Goal: Task Accomplishment & Management: Manage account settings

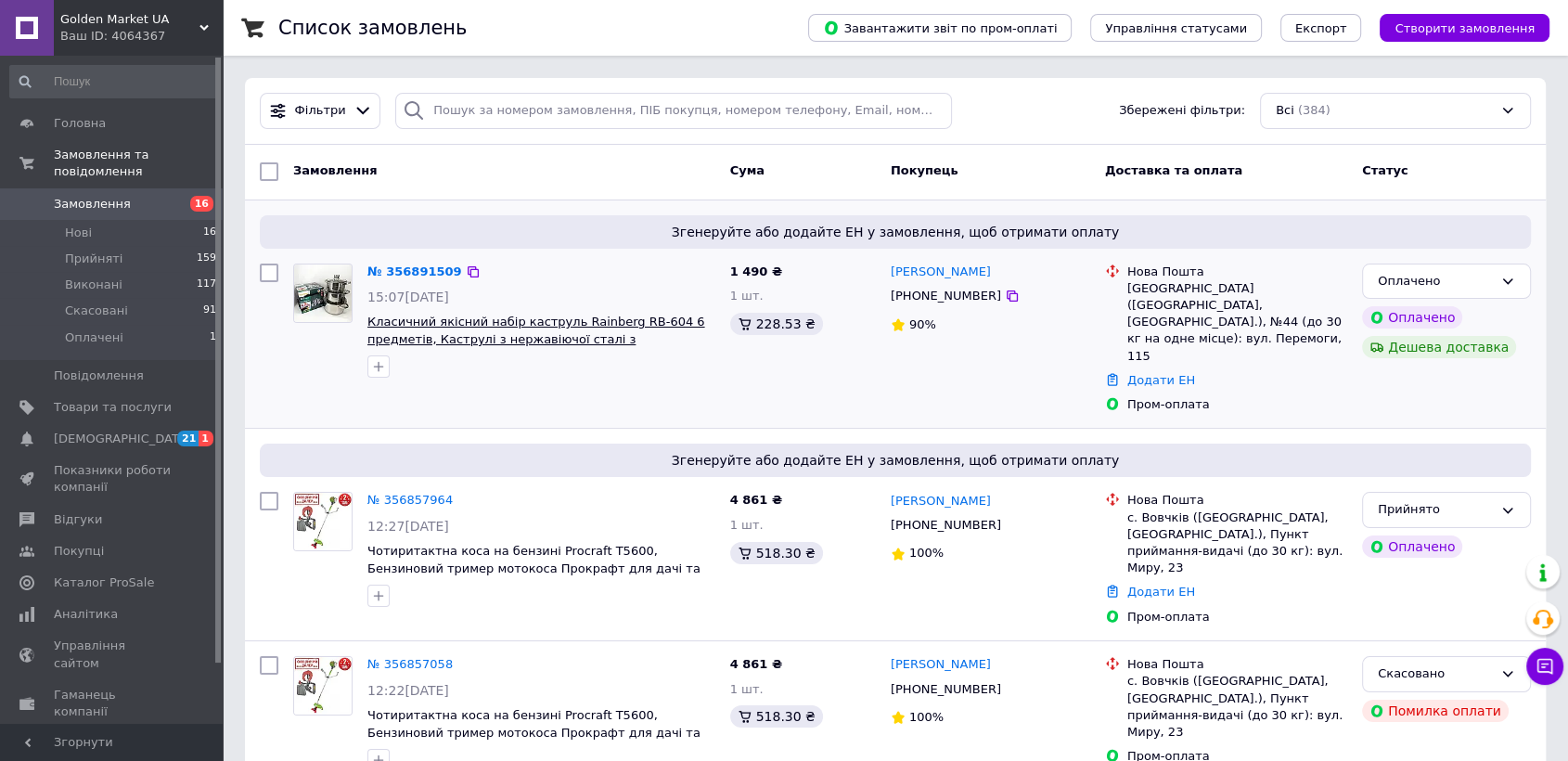
scroll to position [41, 0]
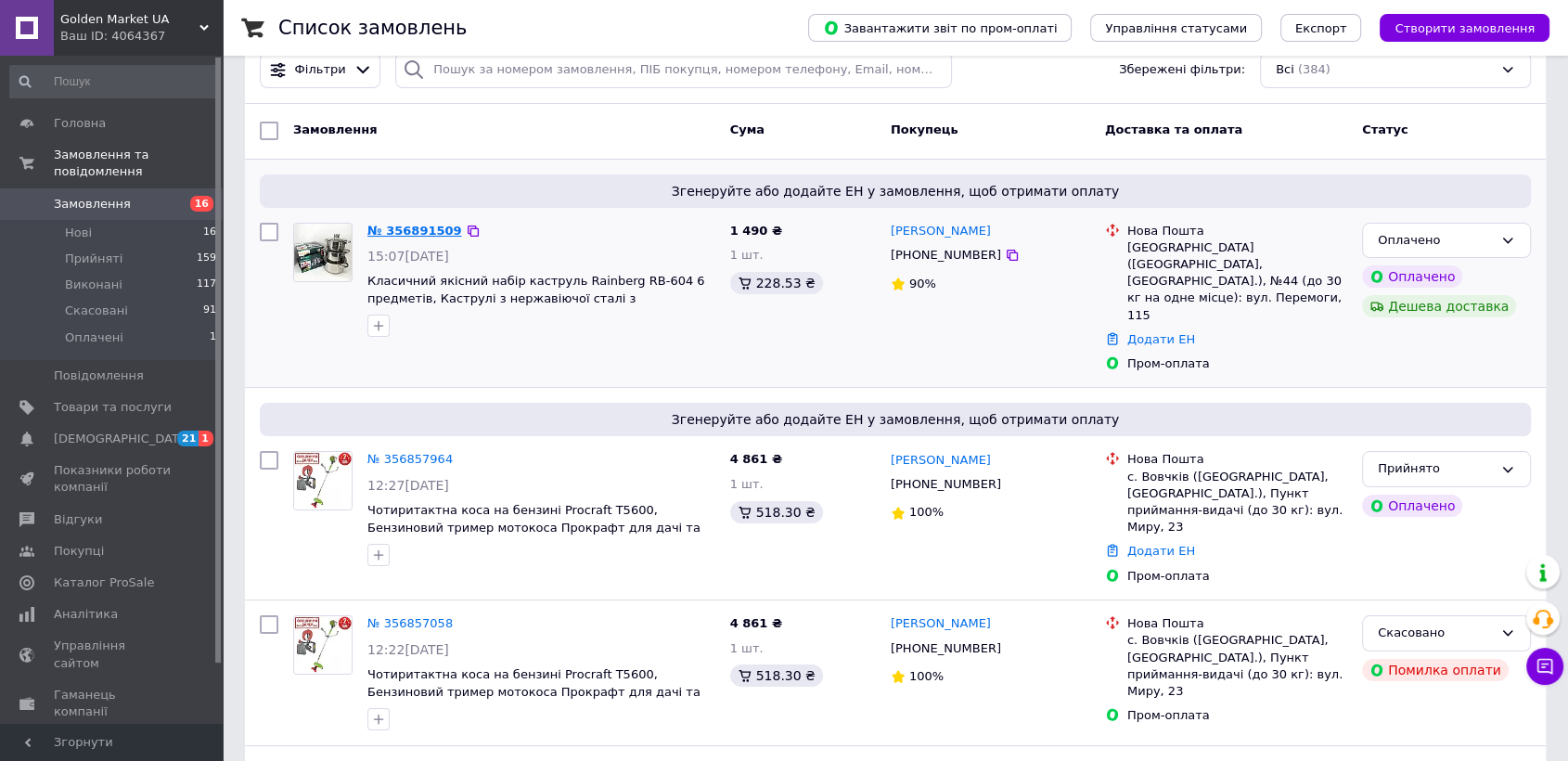
click at [424, 228] on link "№ 356891509" at bounding box center [414, 231] width 95 height 14
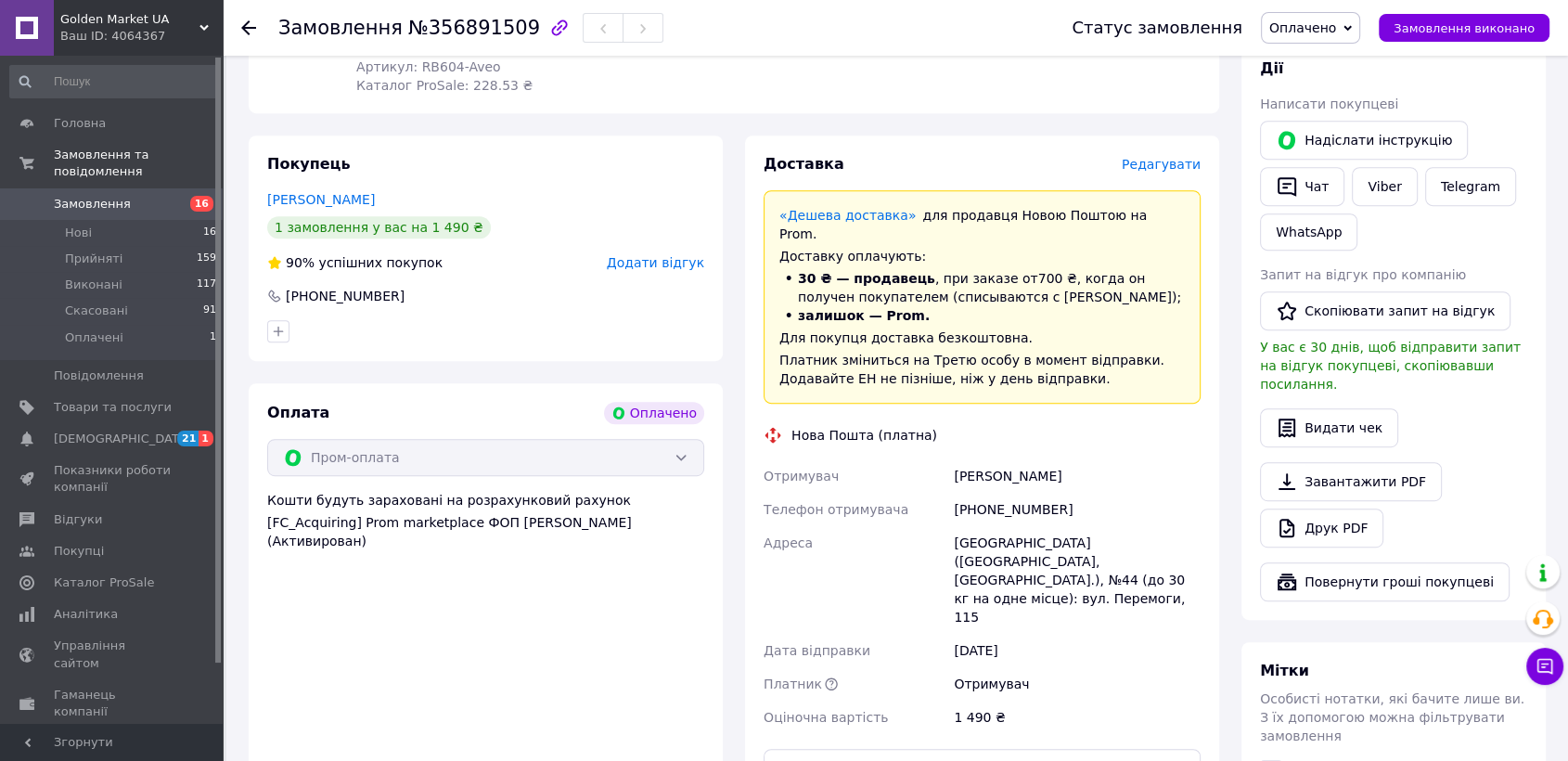
scroll to position [815, 0]
click at [994, 458] on div "[PERSON_NAME]" at bounding box center [1077, 475] width 254 height 34
copy div "[PERSON_NAME]"
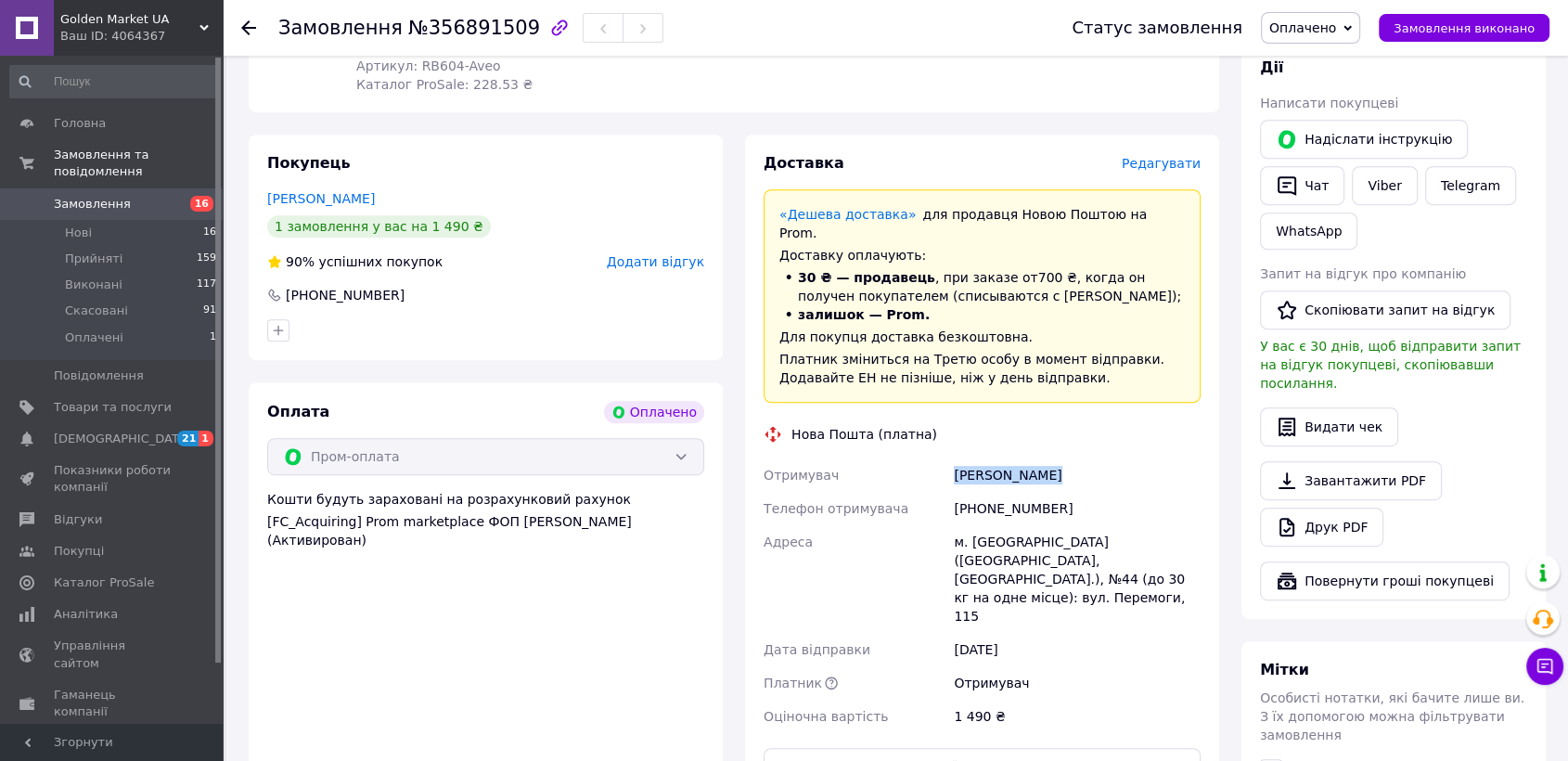
click at [994, 458] on div "[PERSON_NAME]" at bounding box center [1077, 475] width 254 height 34
copy div "[PERSON_NAME]"
click at [975, 525] on div "м. [GEOGRAPHIC_DATA] ([GEOGRAPHIC_DATA], [GEOGRAPHIC_DATA].), №44 (до 30 кг на …" at bounding box center [1077, 578] width 254 height 108
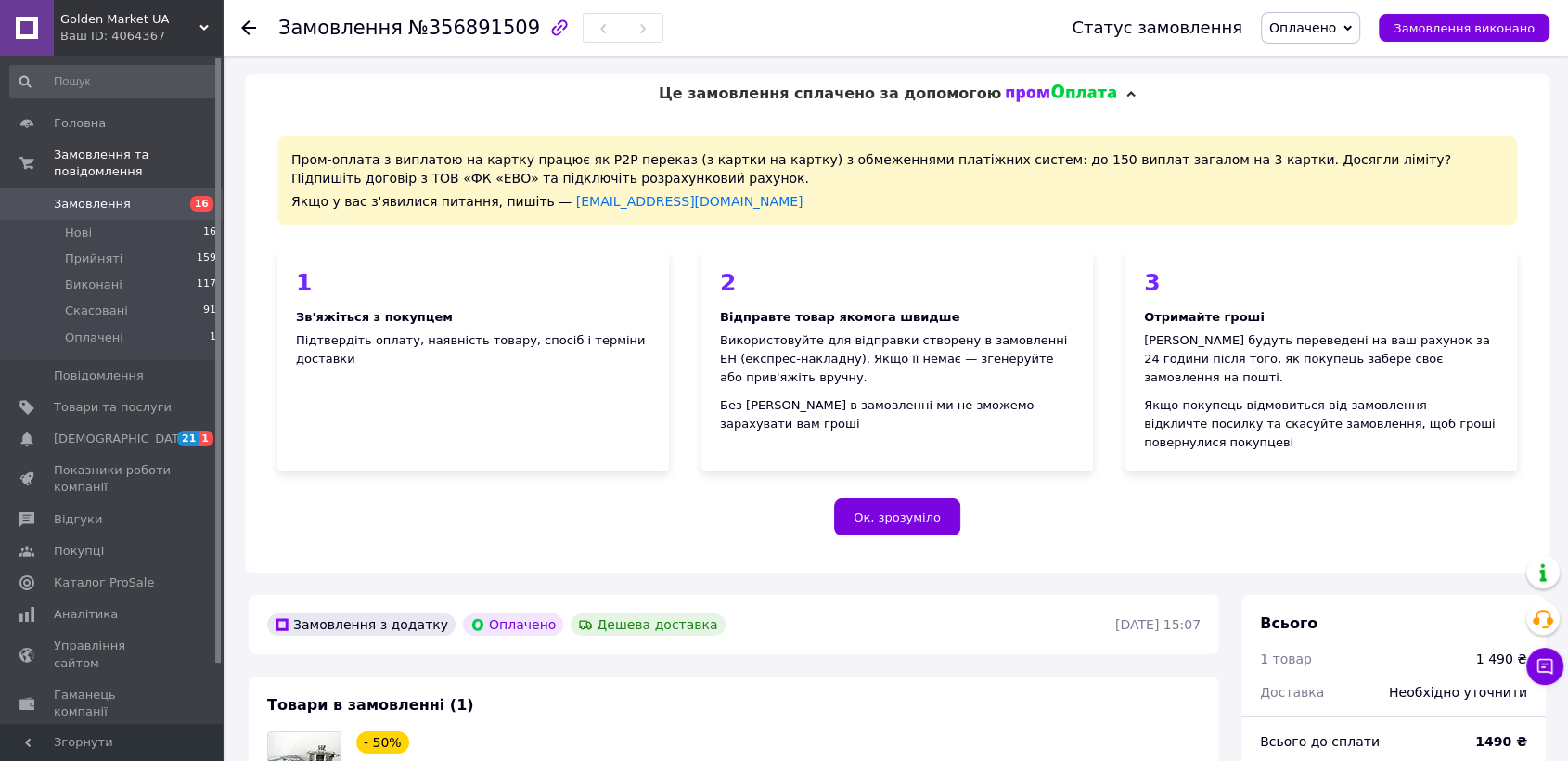
click at [253, 19] on div at bounding box center [248, 28] width 15 height 19
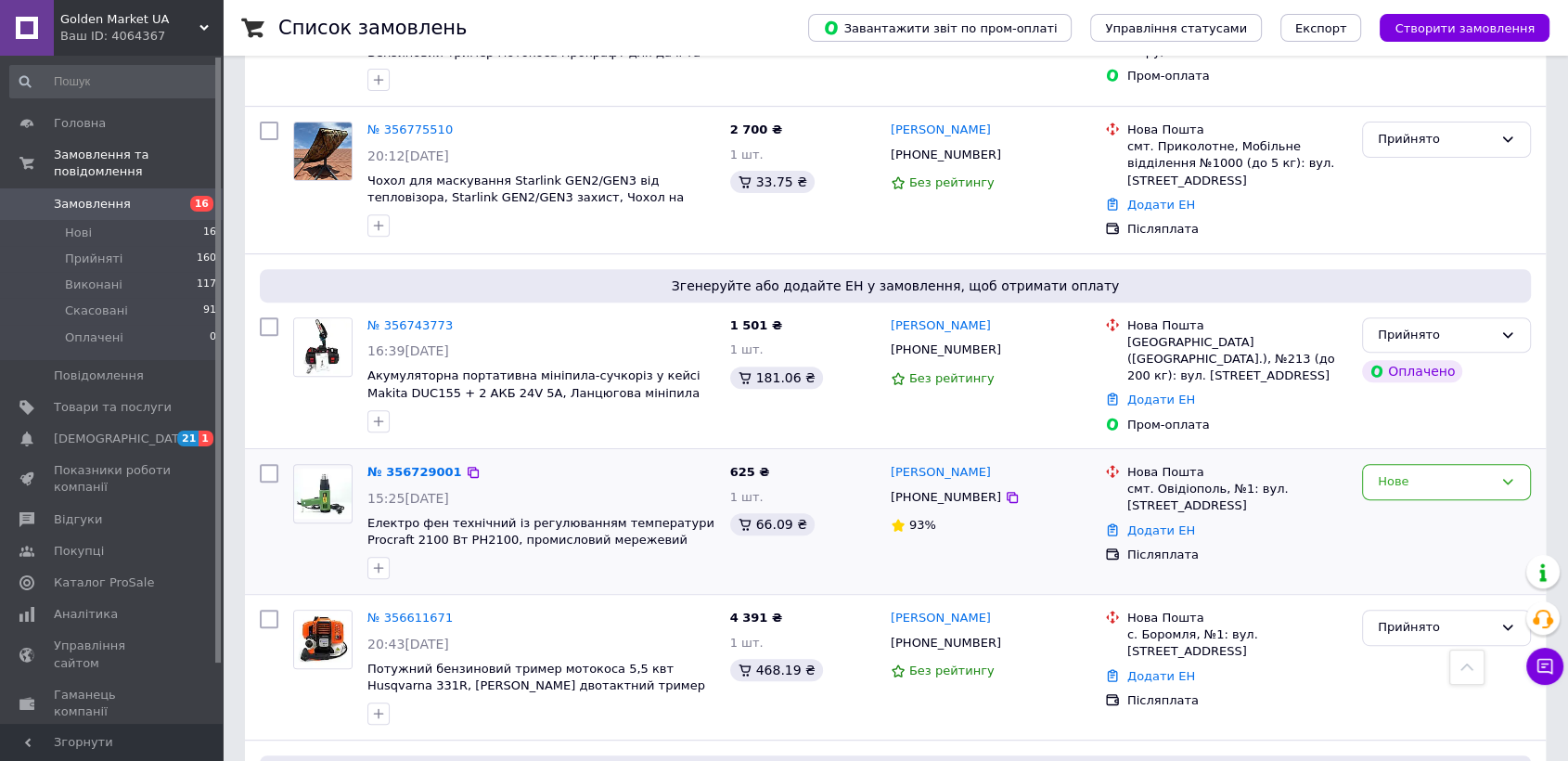
scroll to position [820, 0]
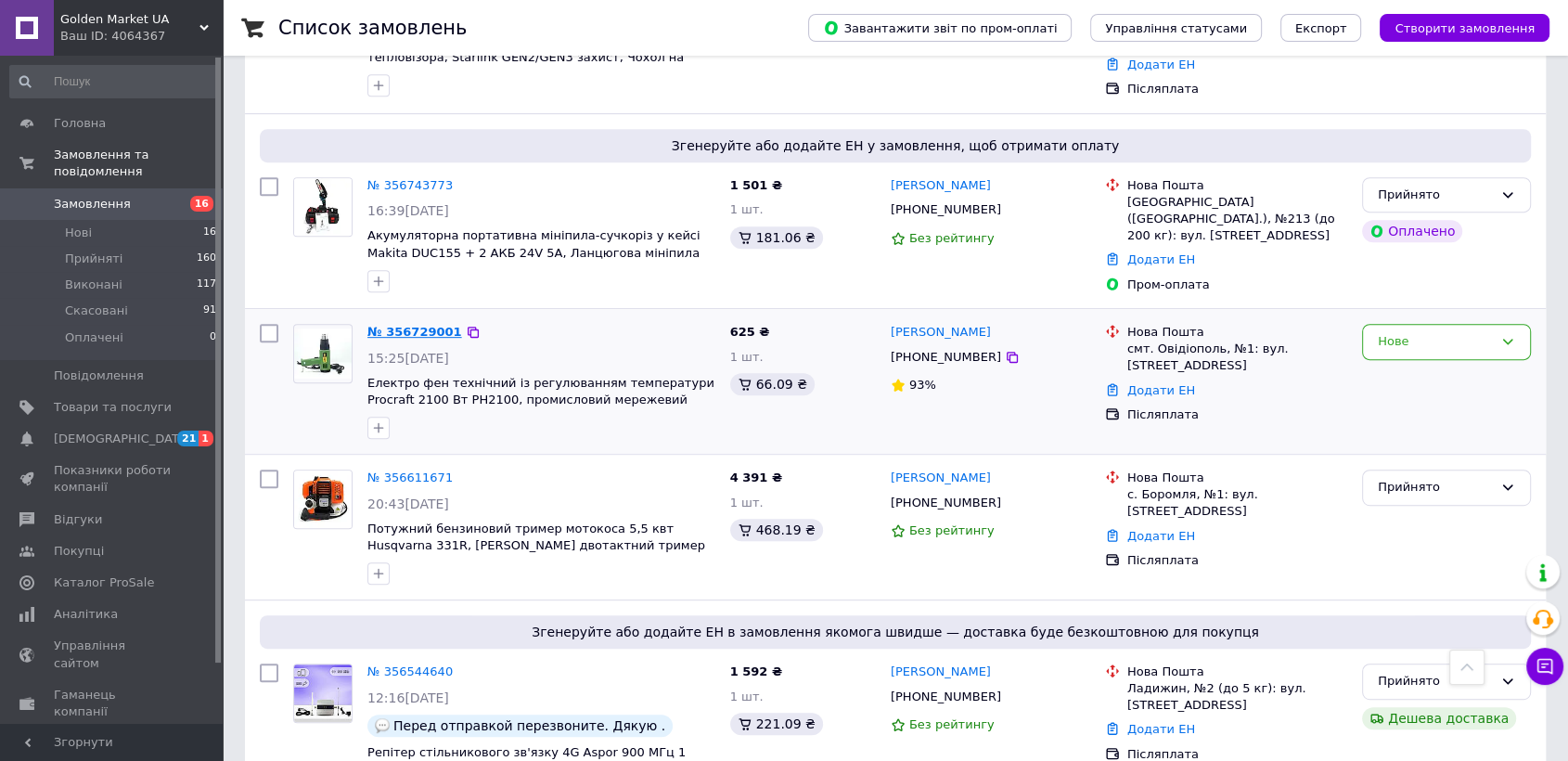
click at [383, 324] on link "№ 356729001" at bounding box center [414, 331] width 95 height 14
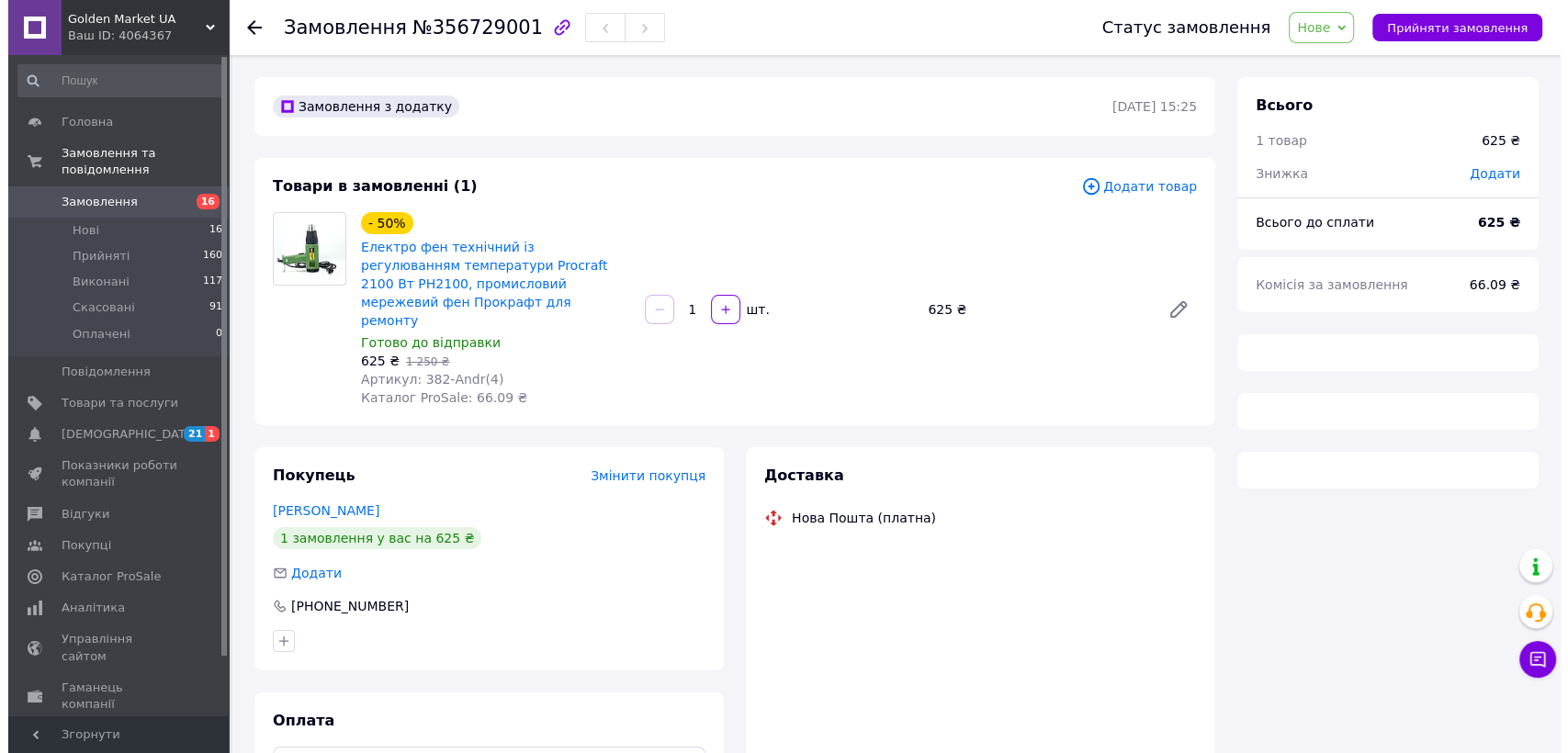
scroll to position [110, 0]
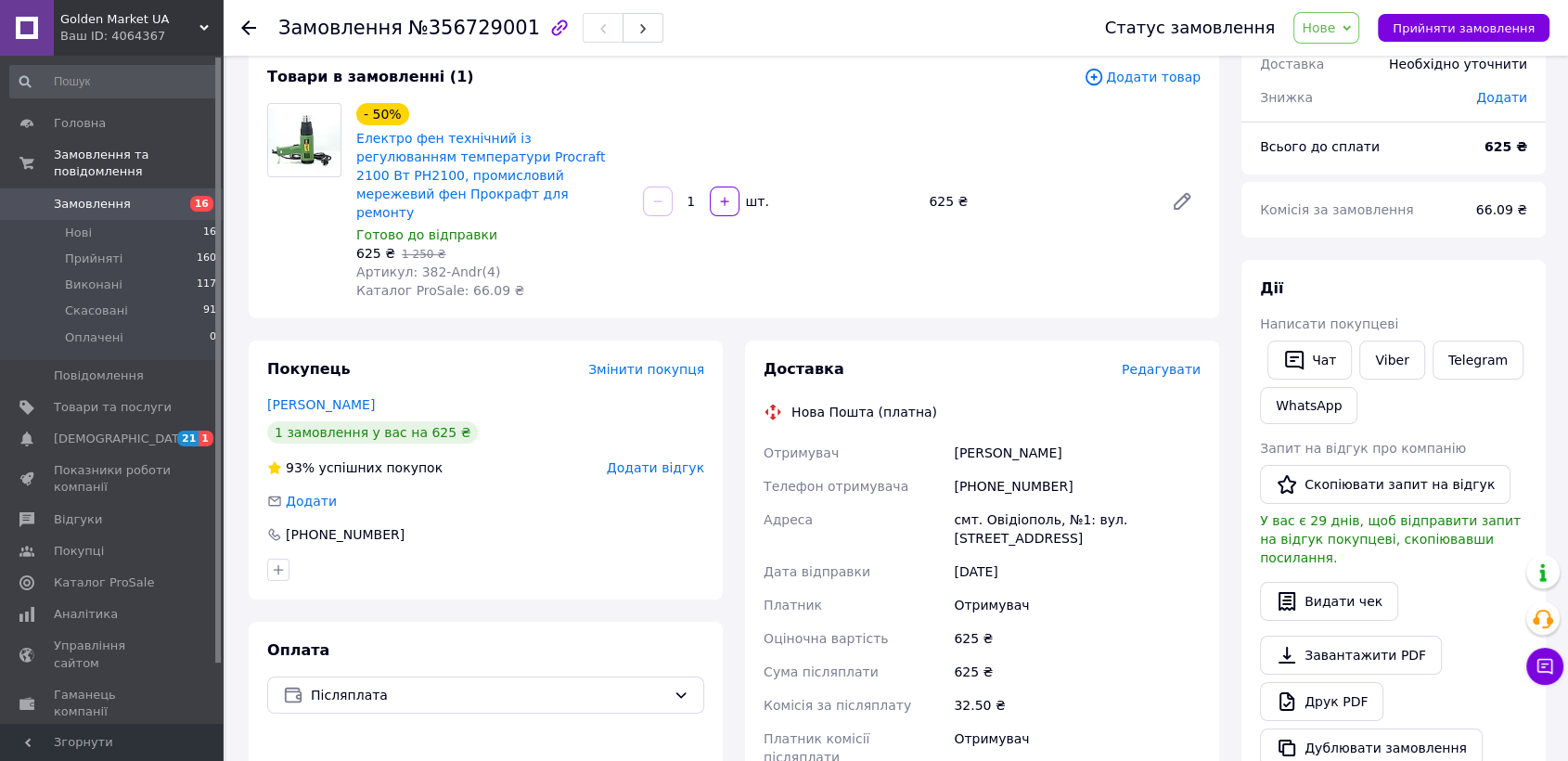
click at [1338, 9] on div "Статус замовлення Нове Прийнято Виконано Скасовано Оплачено Прийняти замовлення" at bounding box center [1308, 27] width 482 height 55
click at [1338, 15] on div "Статус замовлення Нове Прийнято Виконано Скасовано Оплачено Прийняти замовлення" at bounding box center [1308, 27] width 482 height 55
click at [1338, 15] on span "Нове" at bounding box center [1326, 28] width 66 height 32
click at [1260, 163] on div "Всього до сплати" at bounding box center [1361, 147] width 225 height 41
click at [1335, 35] on span "Нове" at bounding box center [1319, 28] width 34 height 15
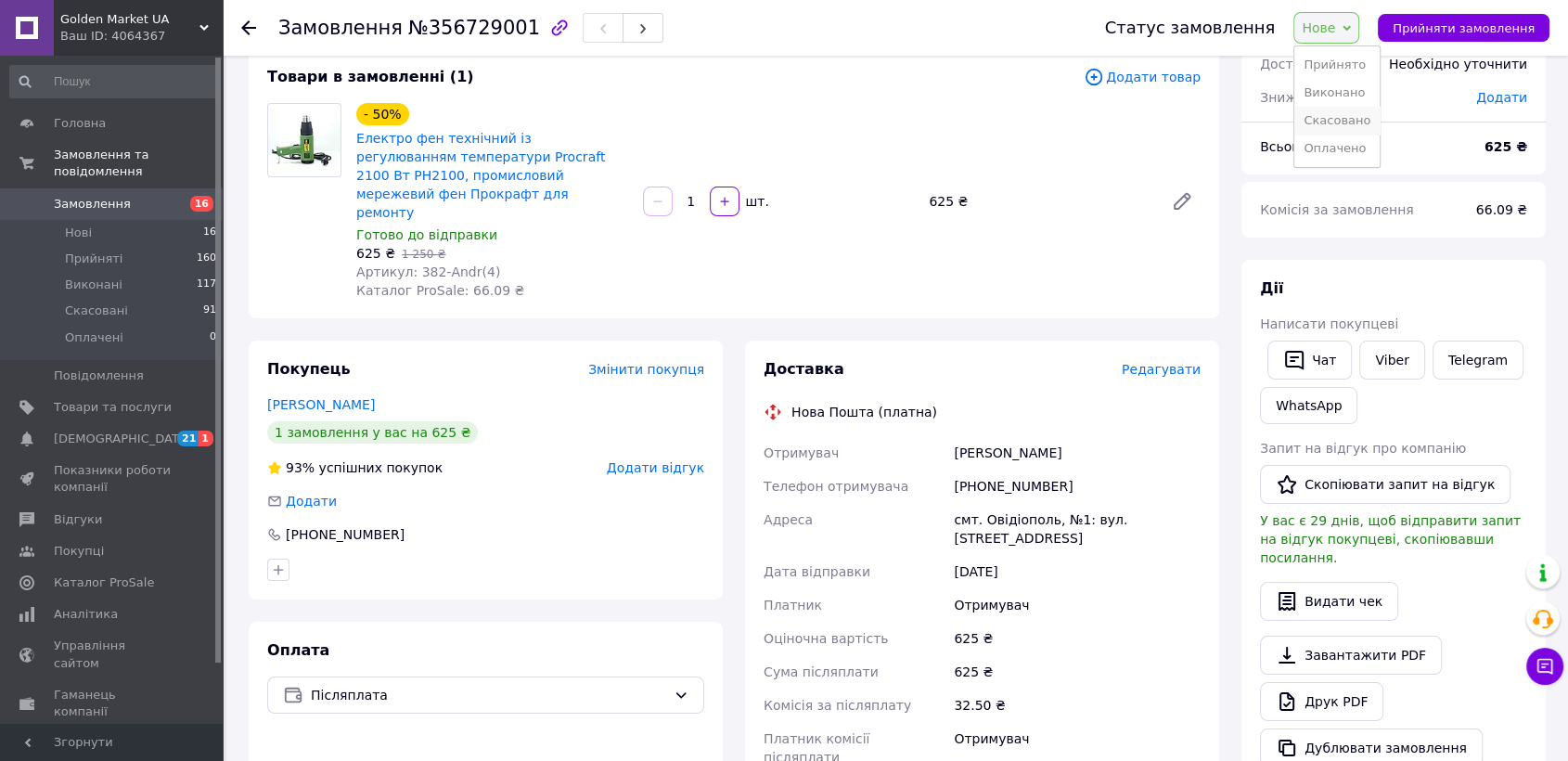
click at [1343, 120] on li "Скасовано" at bounding box center [1337, 121] width 85 height 28
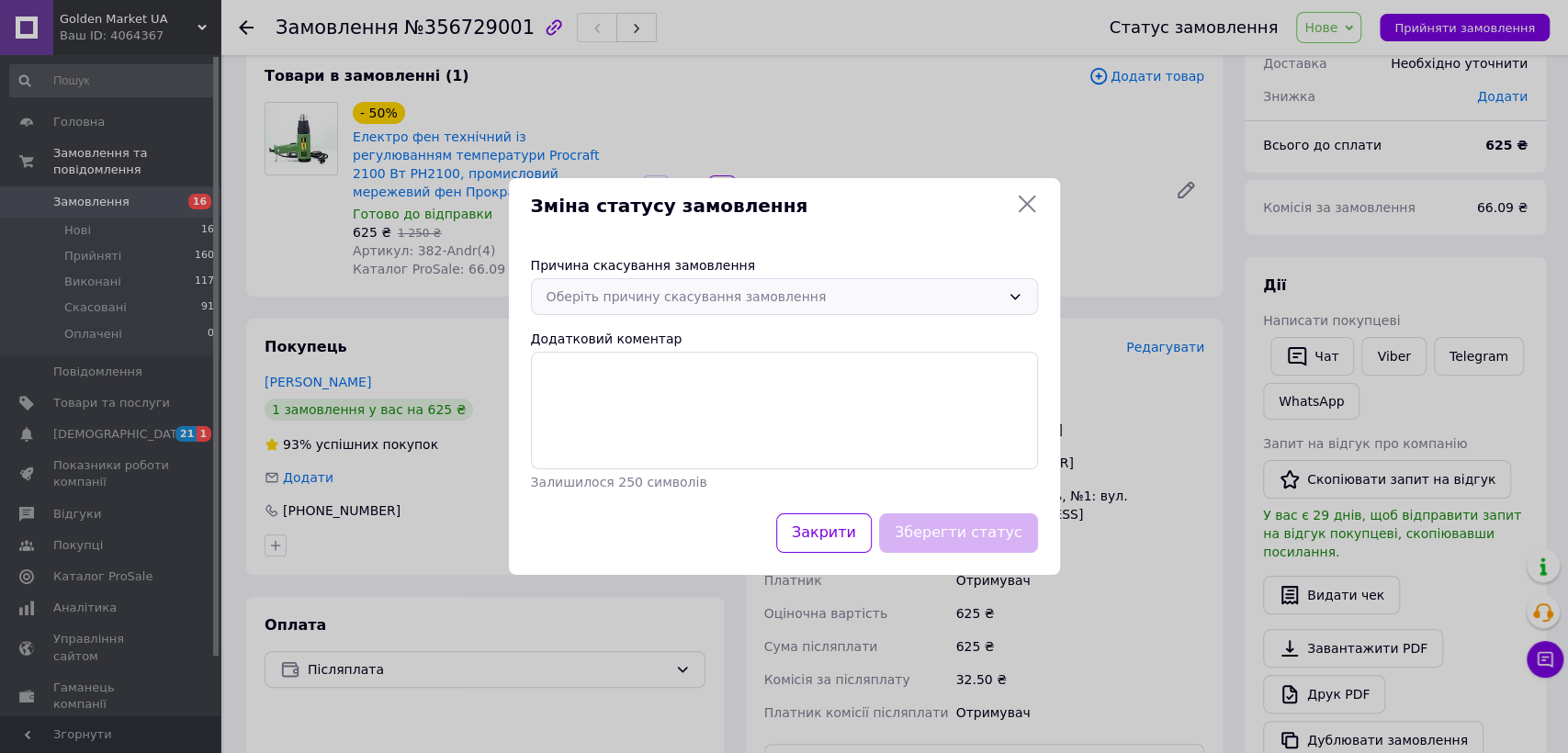
click at [803, 298] on div "Оберіть причину скасування замовлення" at bounding box center [773, 297] width 454 height 20
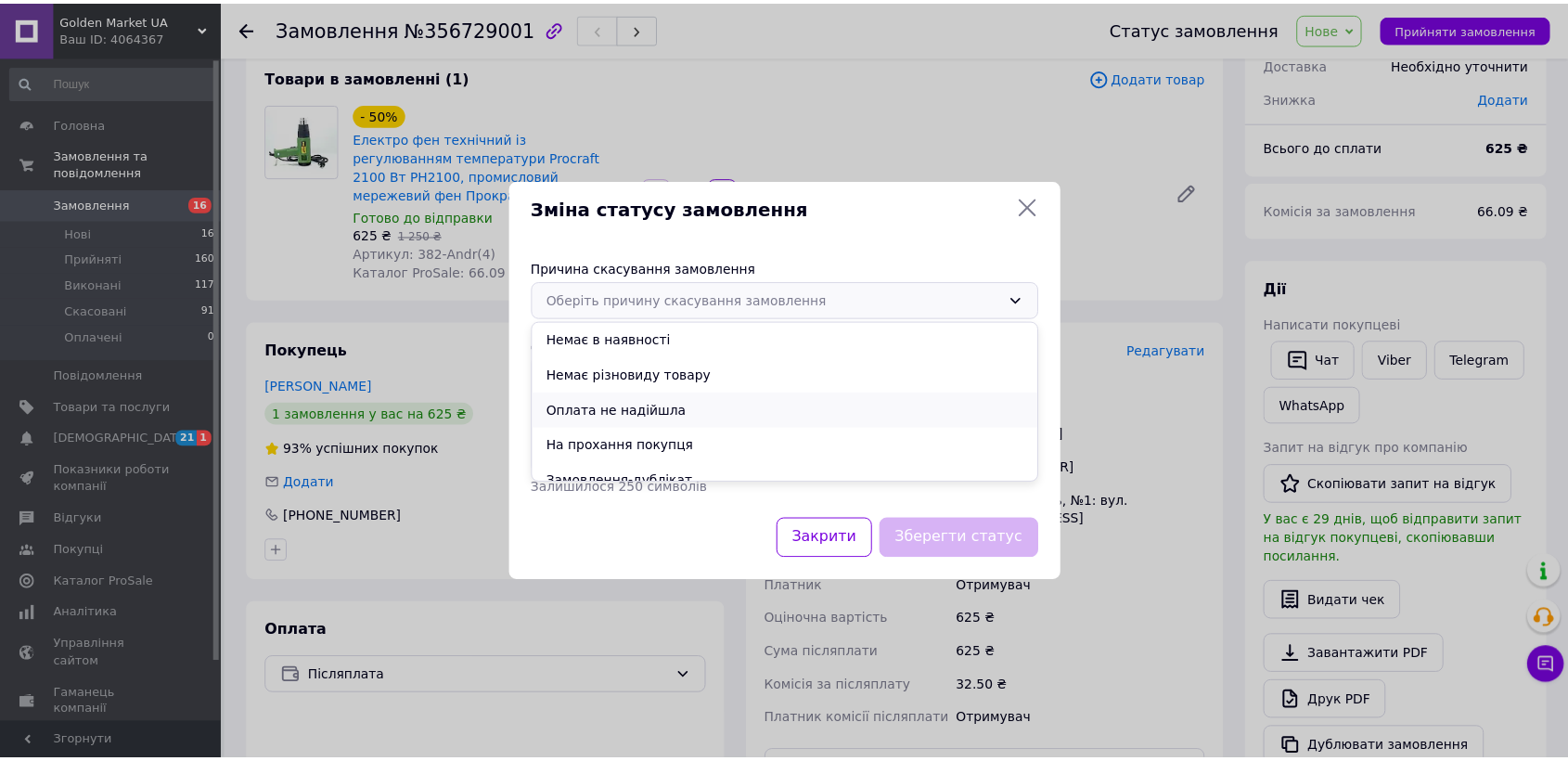
scroll to position [57, 0]
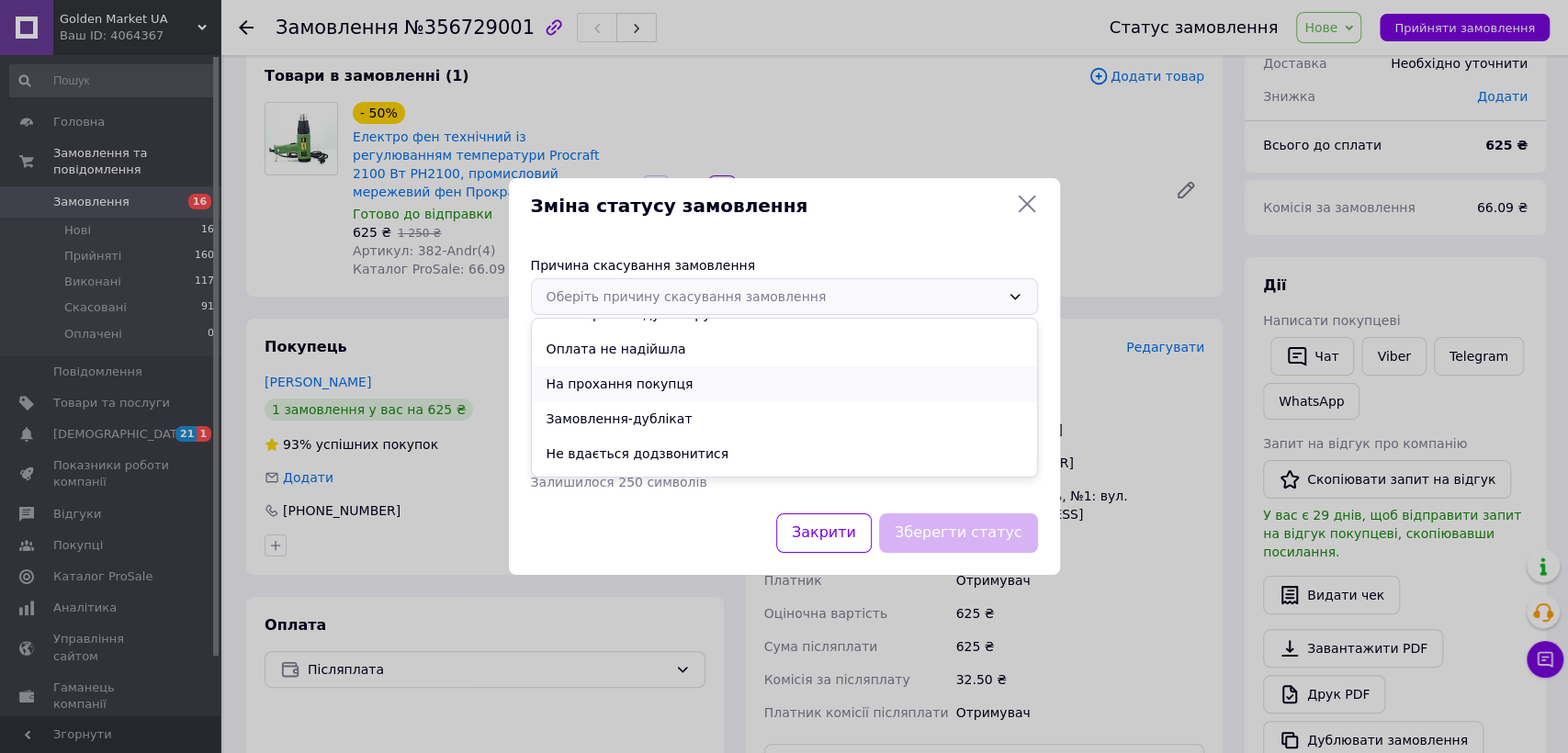
click at [648, 389] on li "На прохання покупця" at bounding box center [784, 384] width 505 height 35
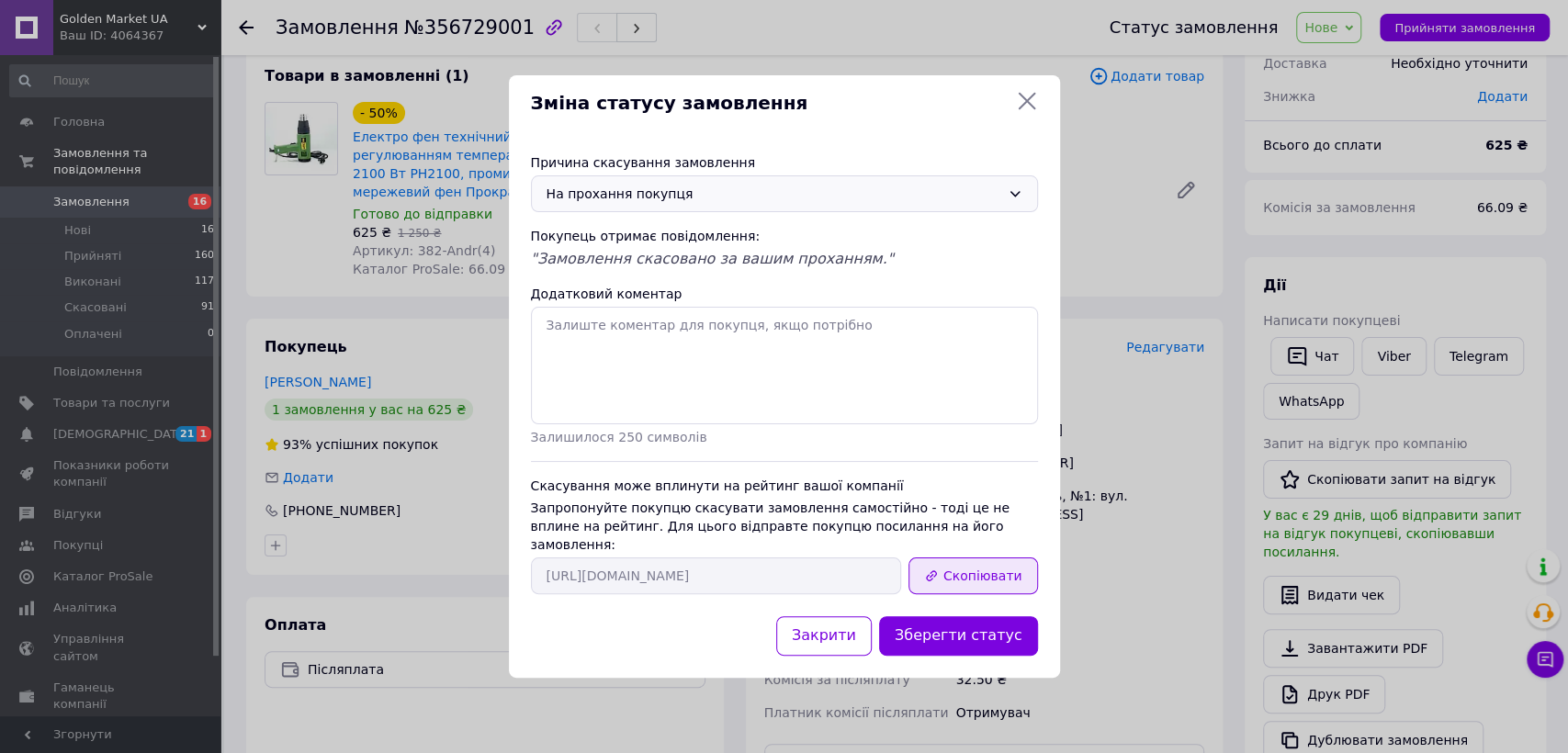
click at [1014, 568] on button "Скопіювати" at bounding box center [972, 576] width 129 height 37
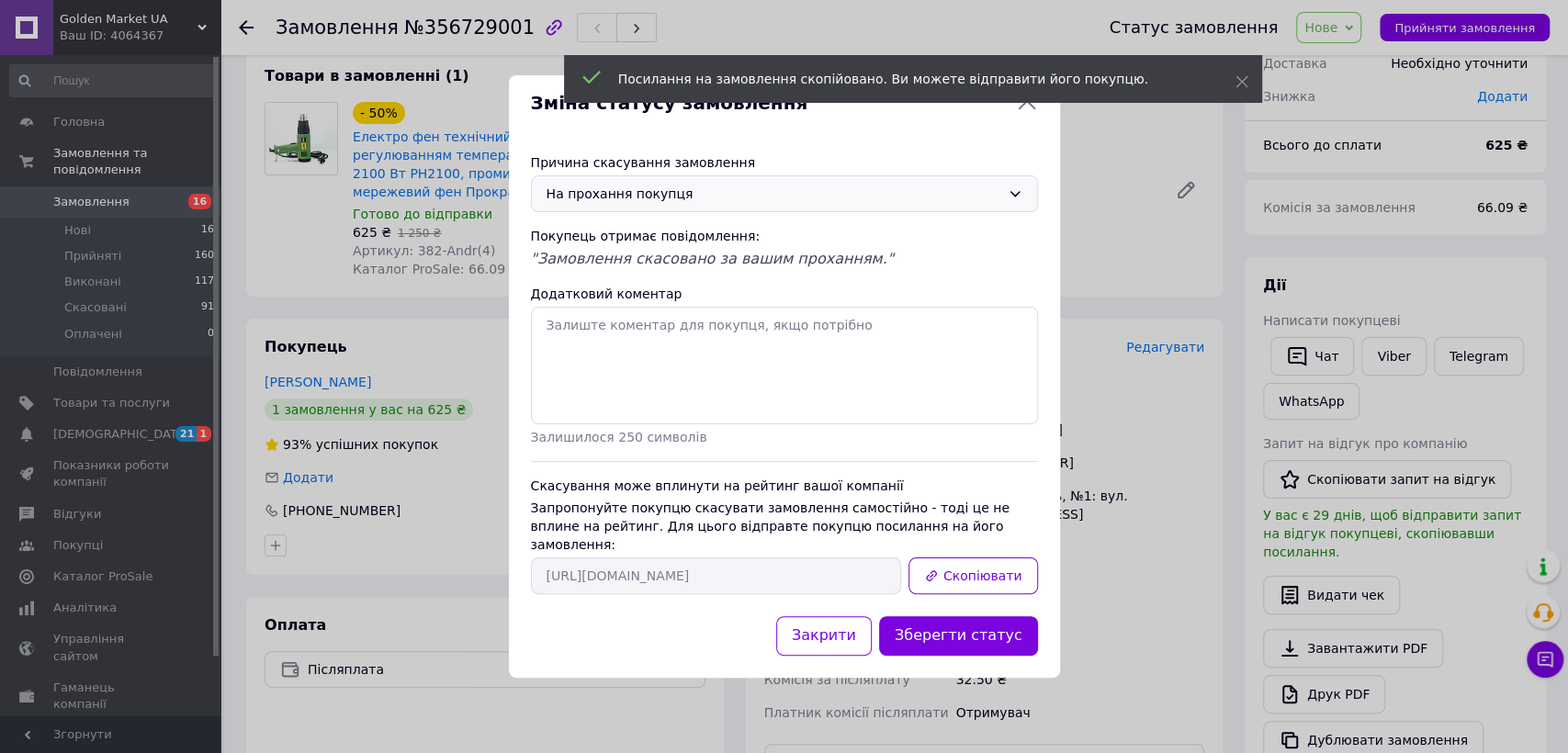
click at [1030, 112] on icon at bounding box center [1027, 101] width 22 height 22
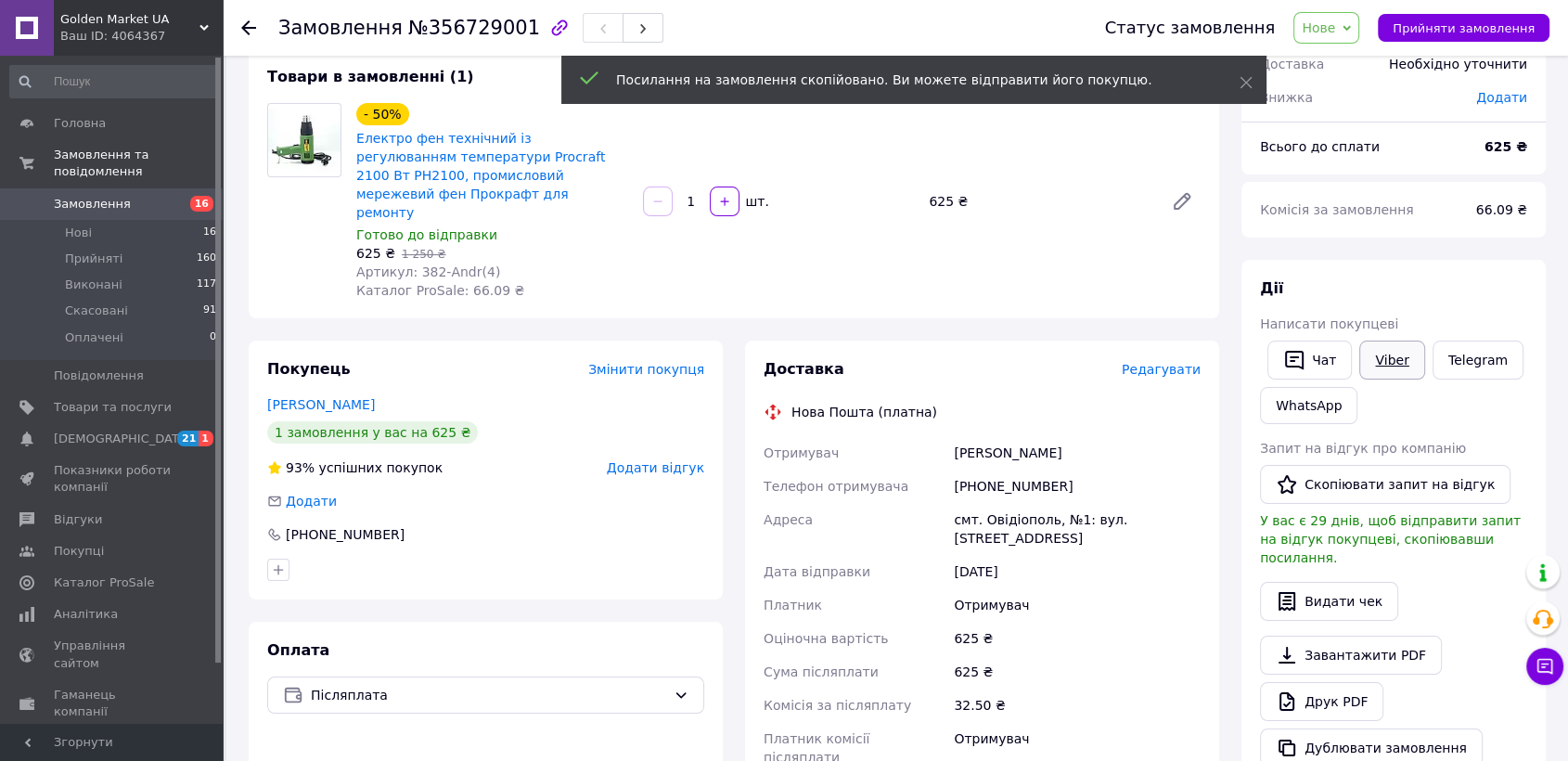
click at [1386, 354] on link "Viber" at bounding box center [1391, 360] width 65 height 39
